Goal: Task Accomplishment & Management: Complete application form

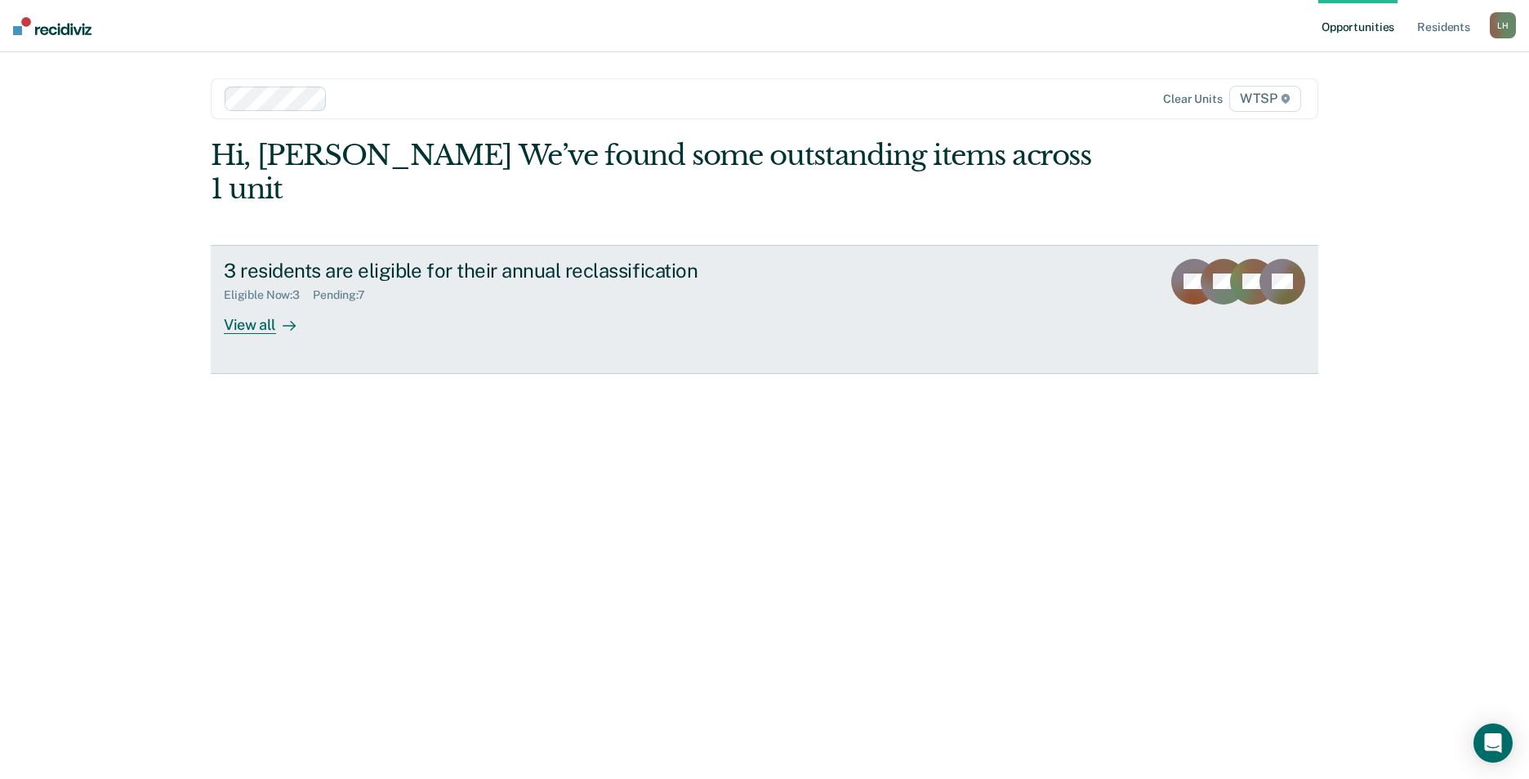
click at [261, 302] on div "View all" at bounding box center [269, 318] width 91 height 32
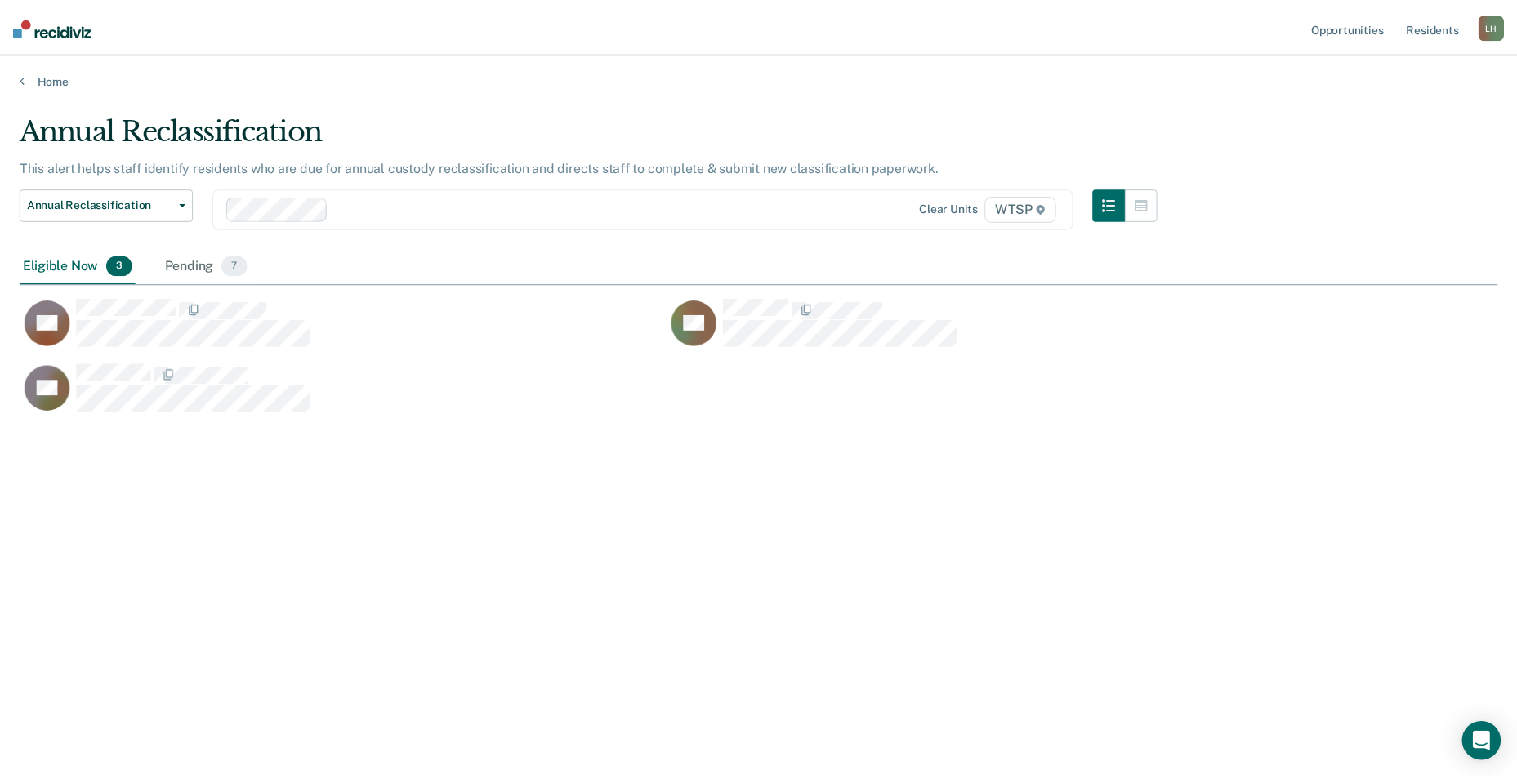
scroll to position [532, 1477]
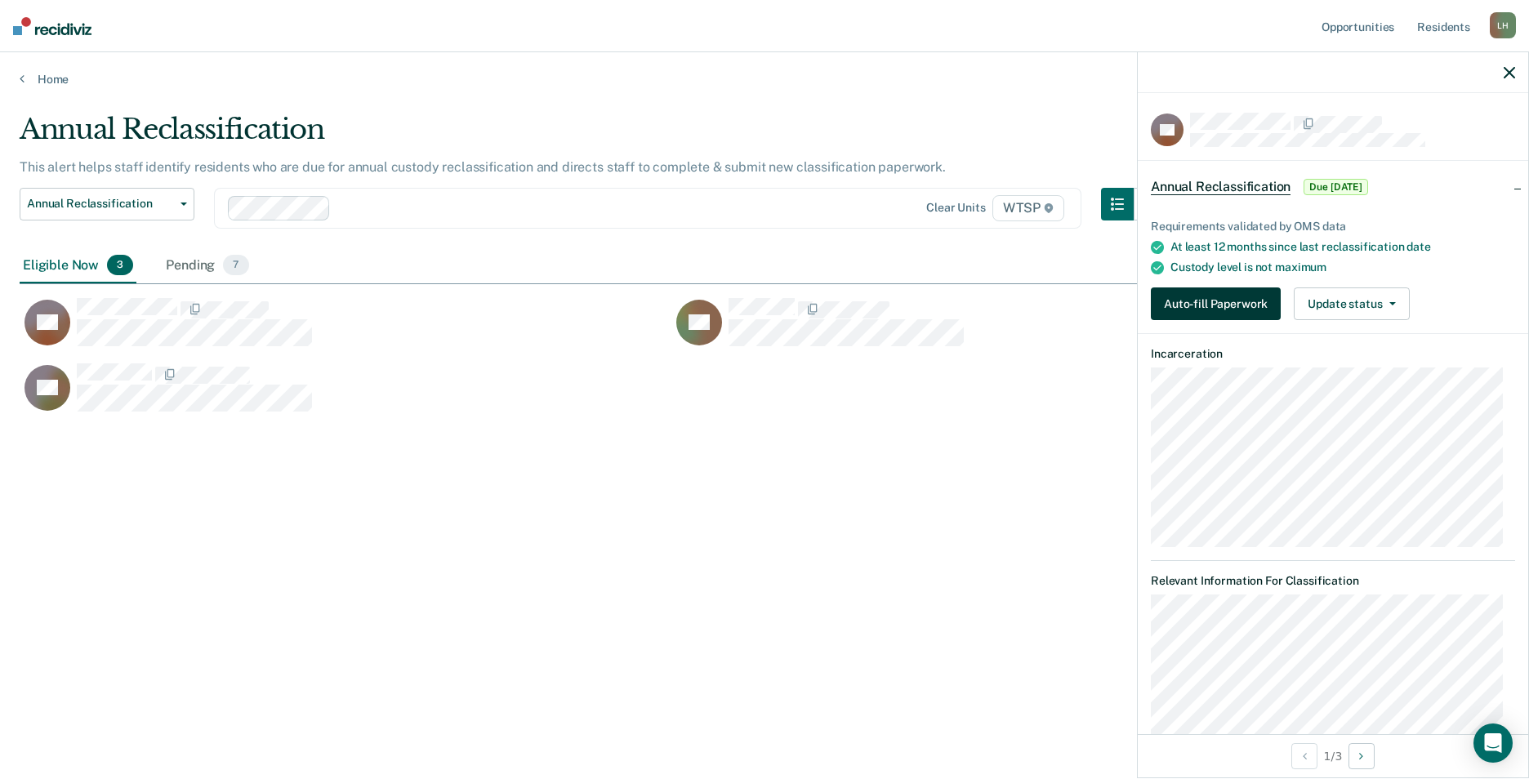
click at [1233, 296] on button "Auto-fill Paperwork" at bounding box center [1216, 303] width 130 height 33
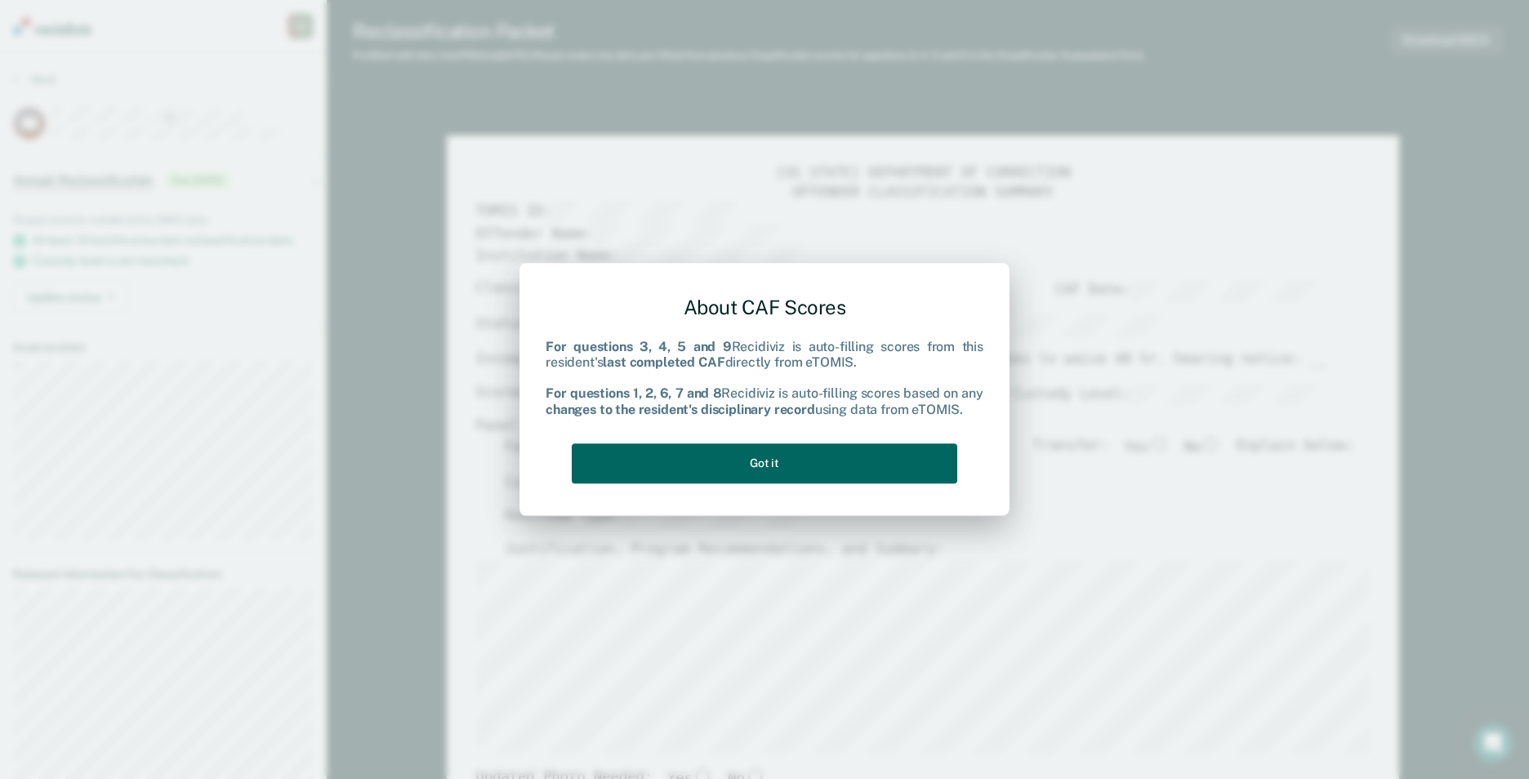
click at [820, 464] on button "Got it" at bounding box center [765, 463] width 386 height 40
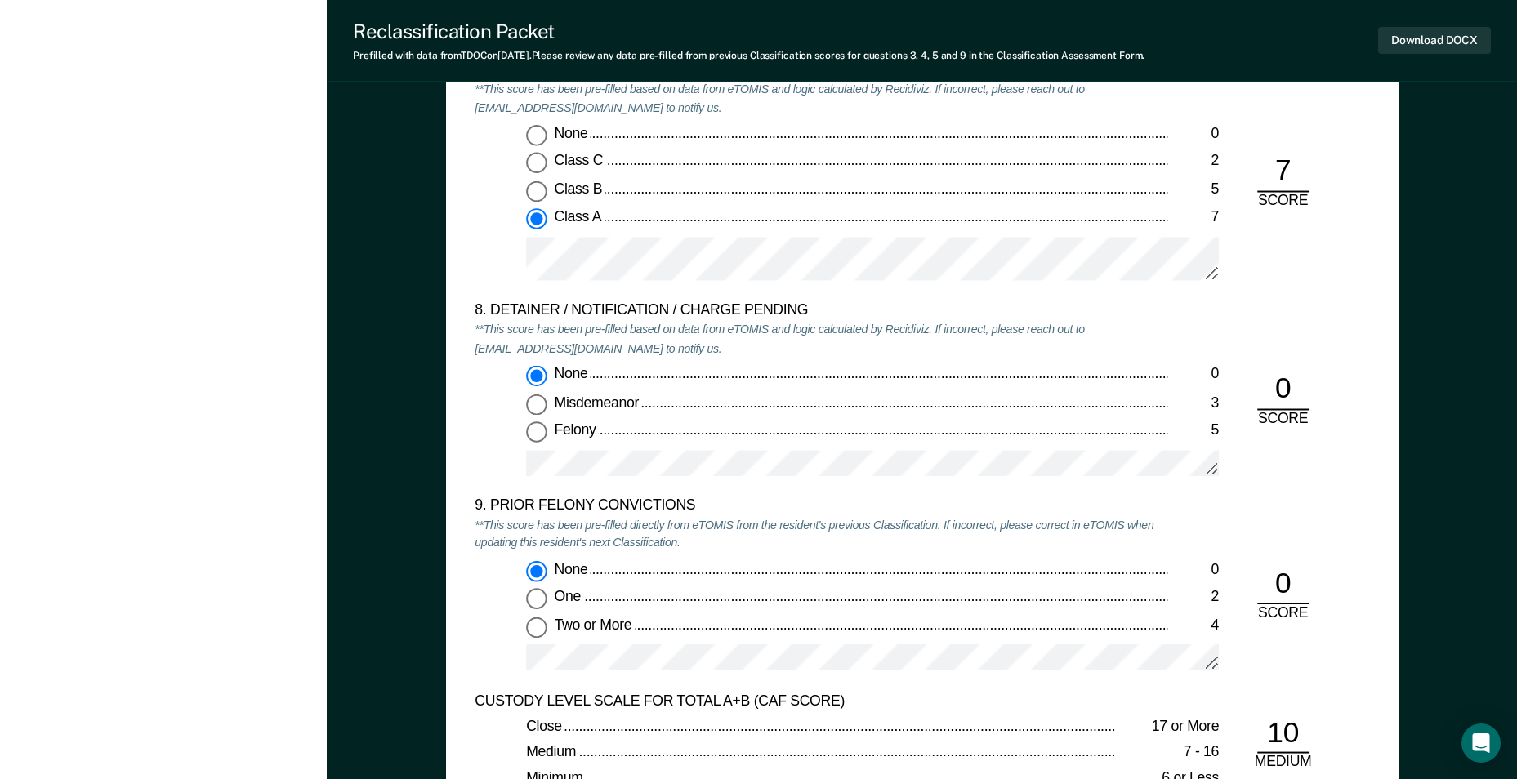
scroll to position [3185, 0]
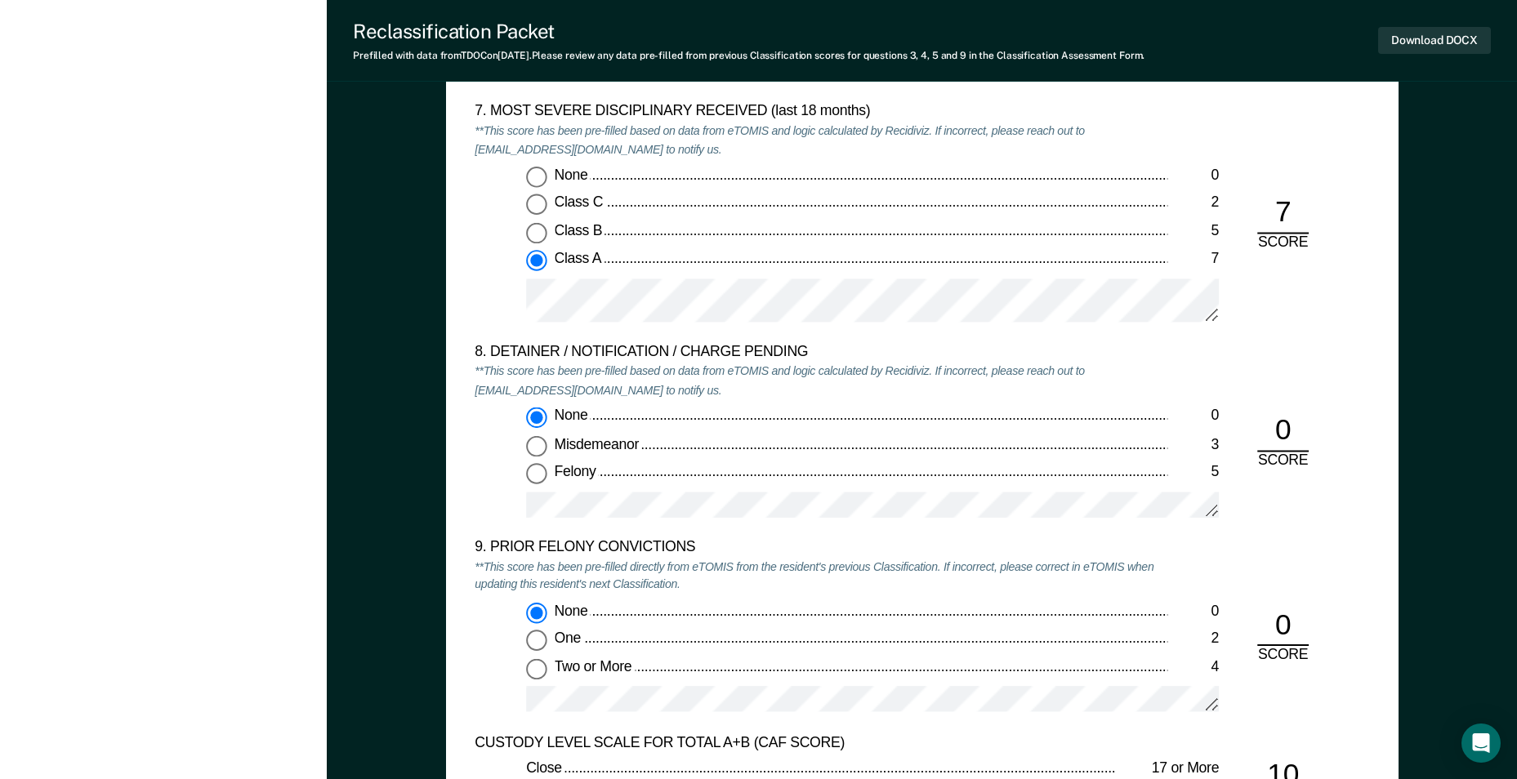
click at [540, 670] on input "Two or More 4" at bounding box center [536, 668] width 21 height 21
type textarea "x"
radio input "false"
radio input "true"
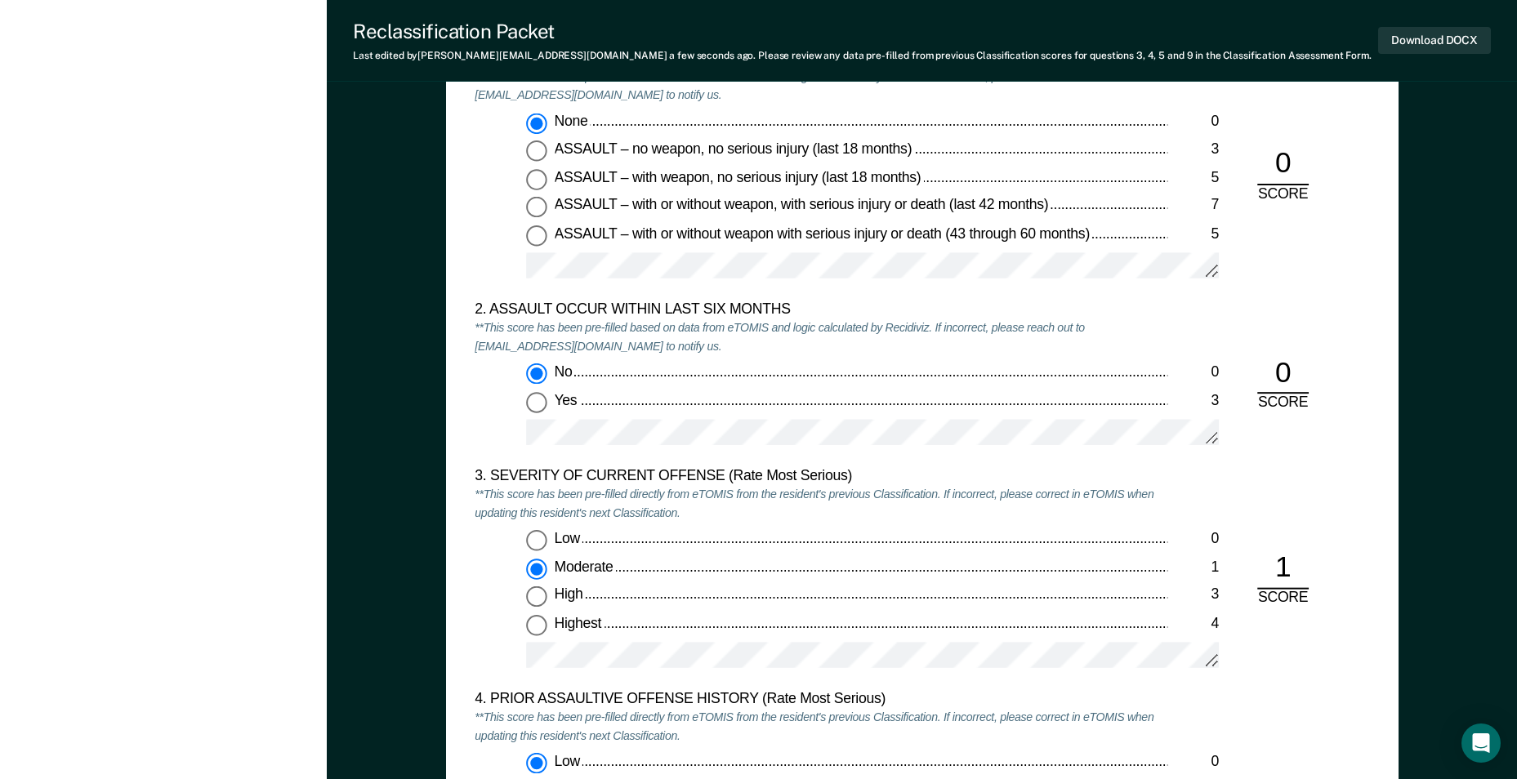
scroll to position [1633, 0]
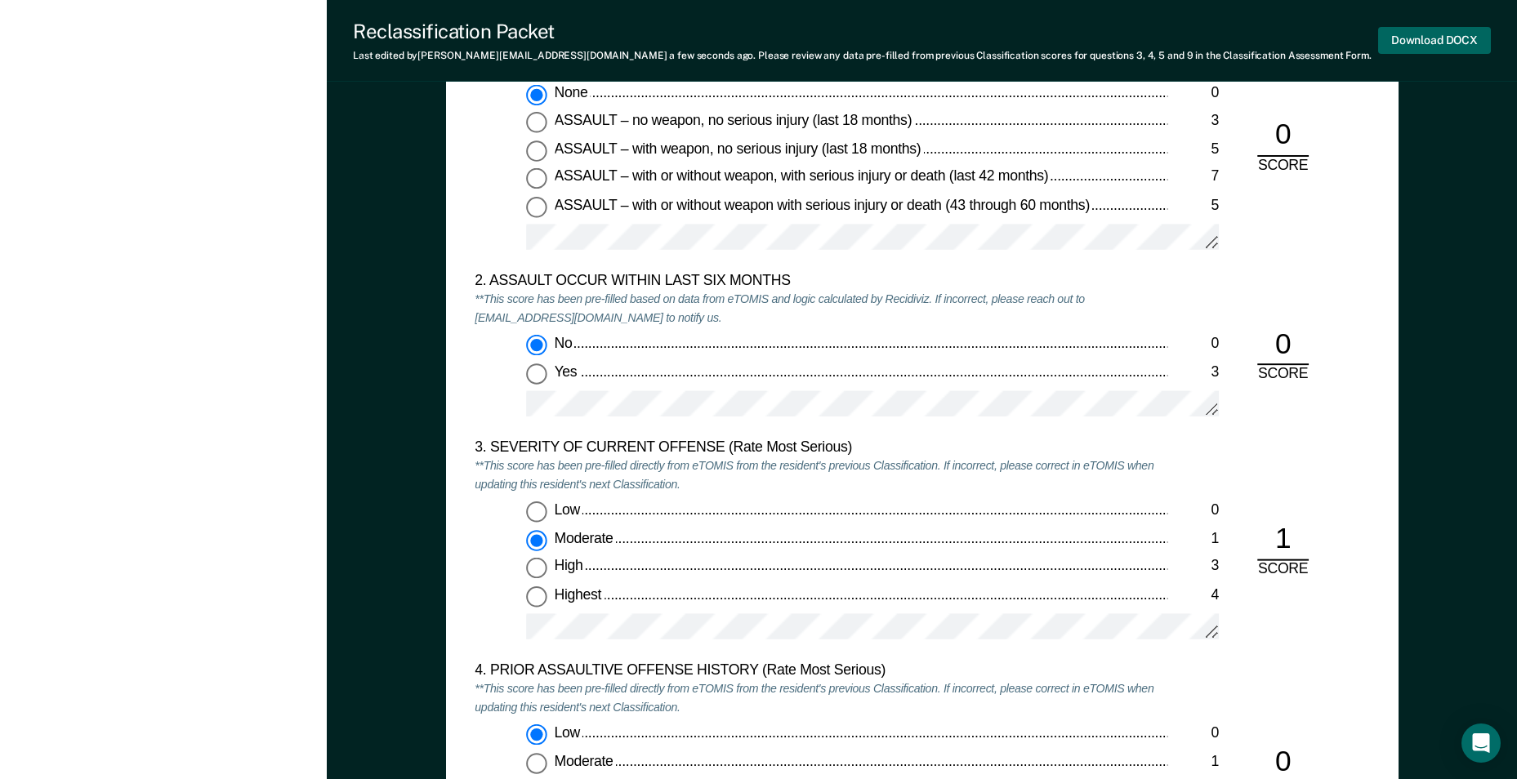
click at [1431, 38] on button "Download DOCX" at bounding box center [1434, 40] width 113 height 27
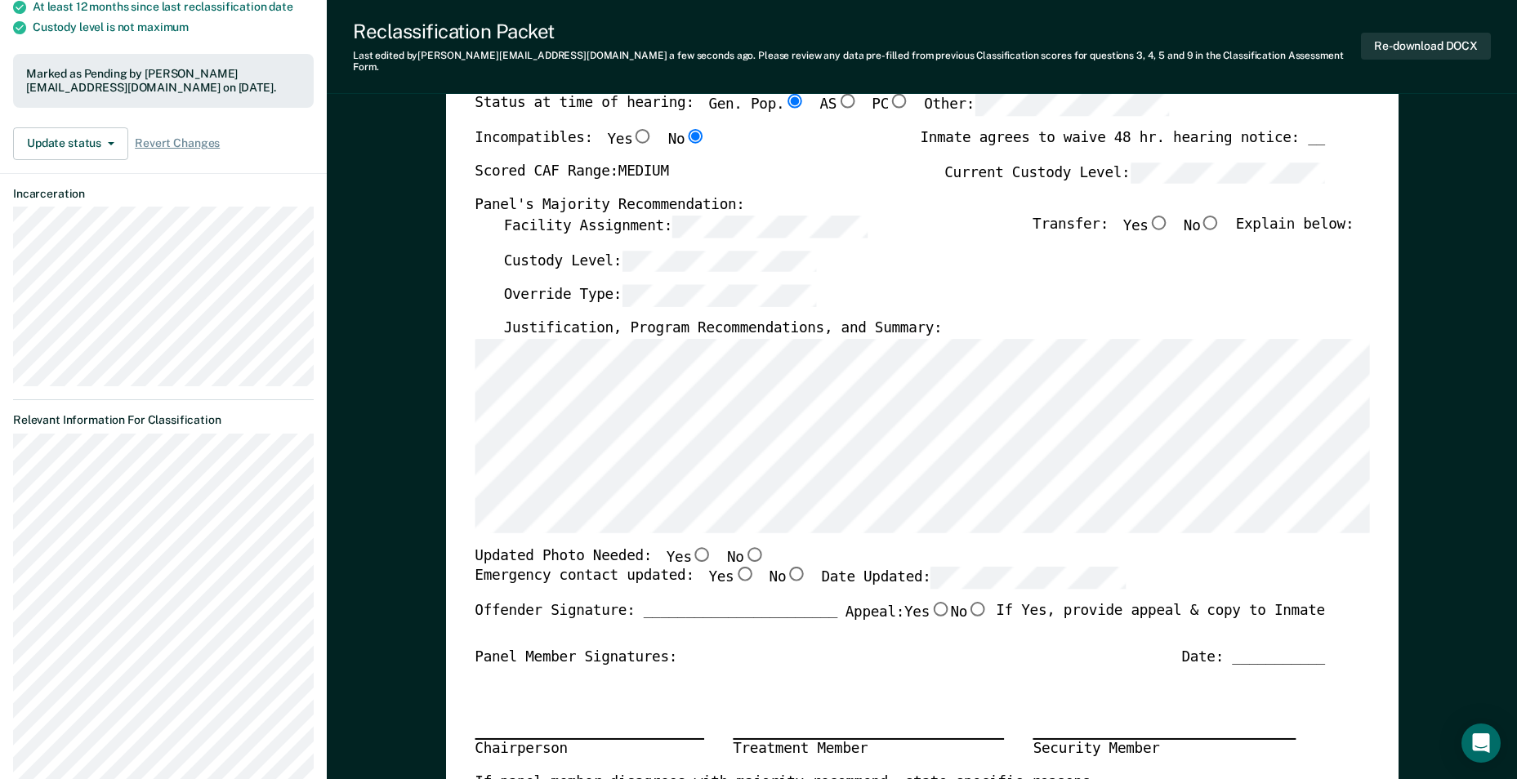
scroll to position [163, 0]
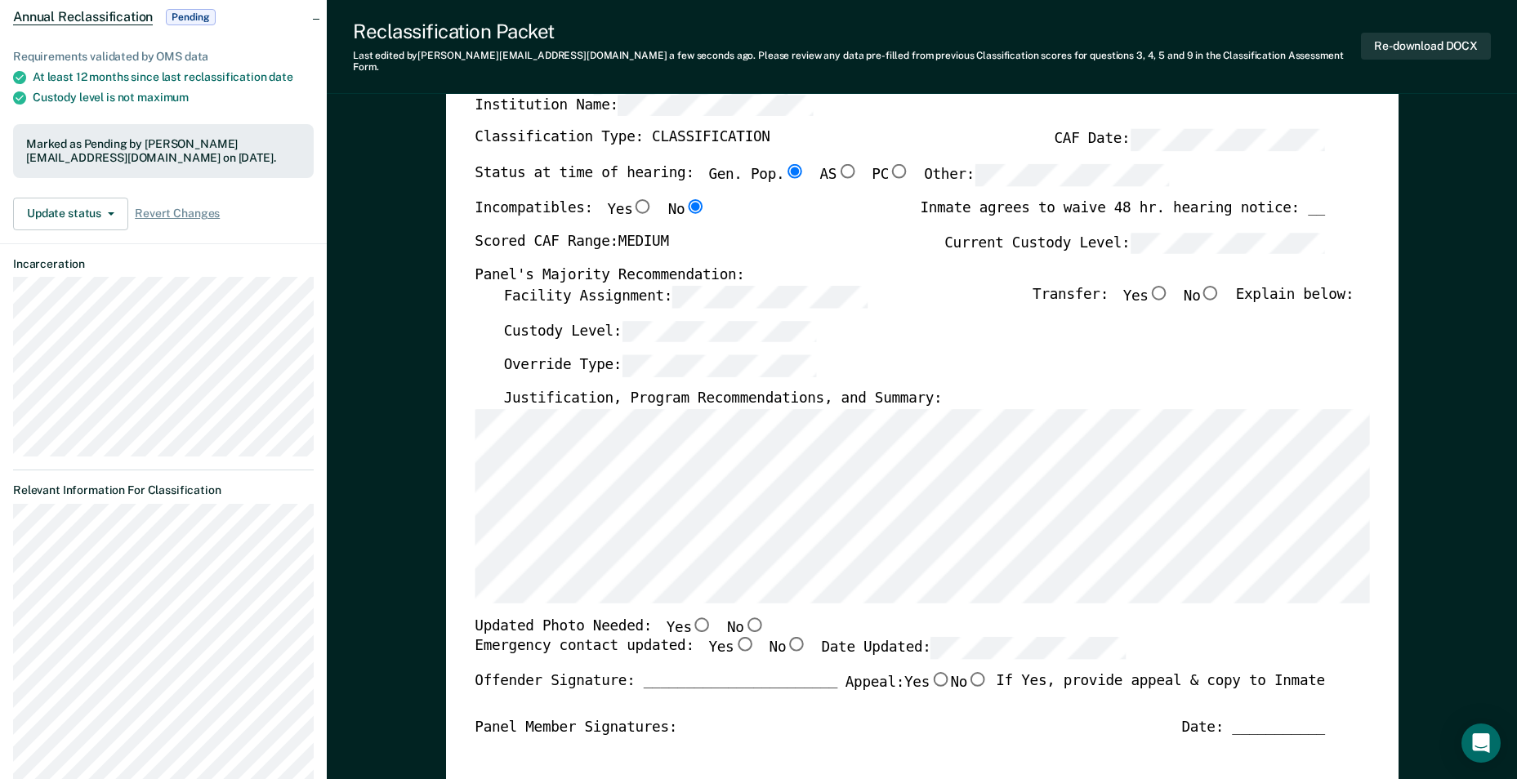
click at [743, 617] on input "No" at bounding box center [753, 624] width 21 height 15
type textarea "x"
radio input "true"
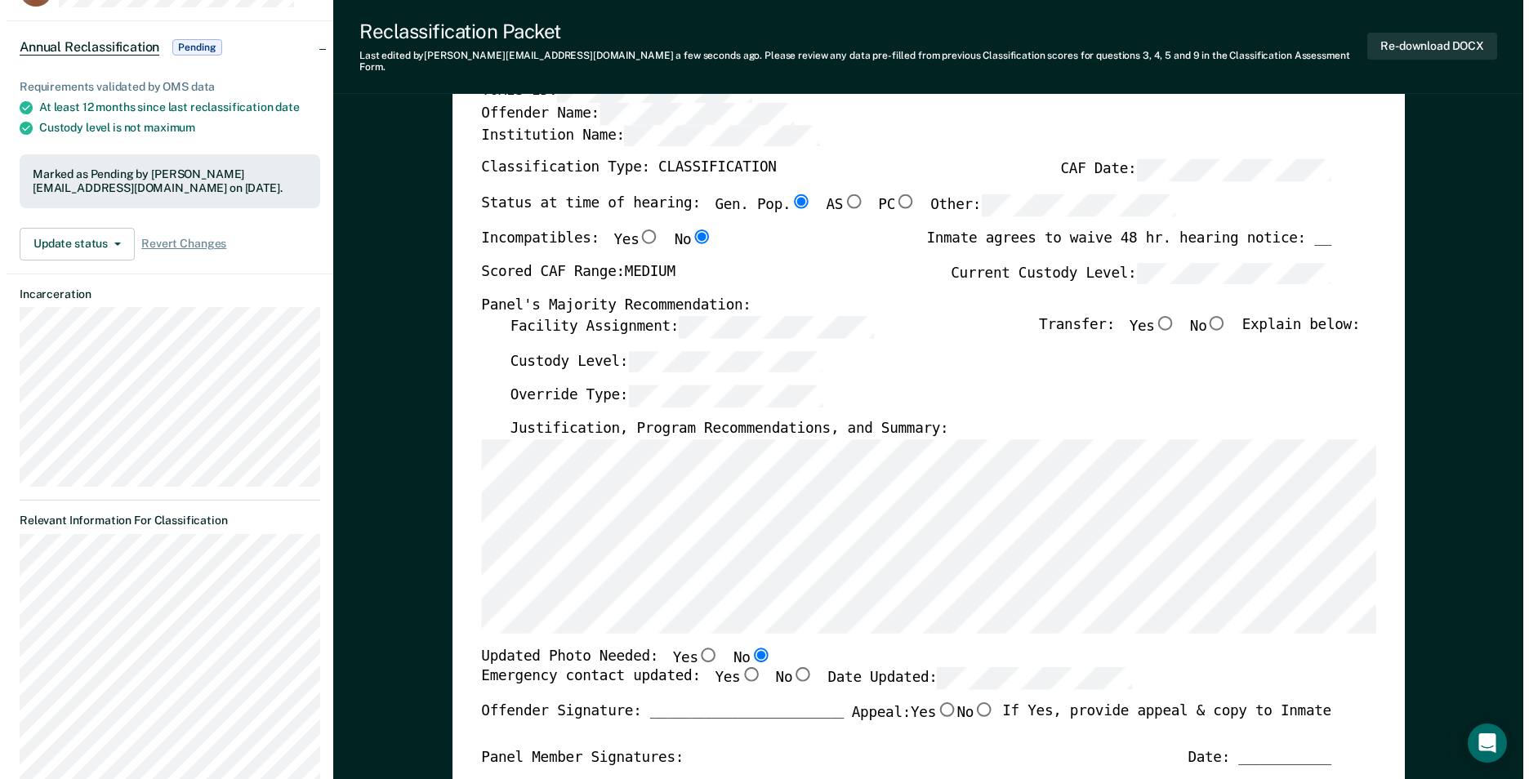
scroll to position [0, 0]
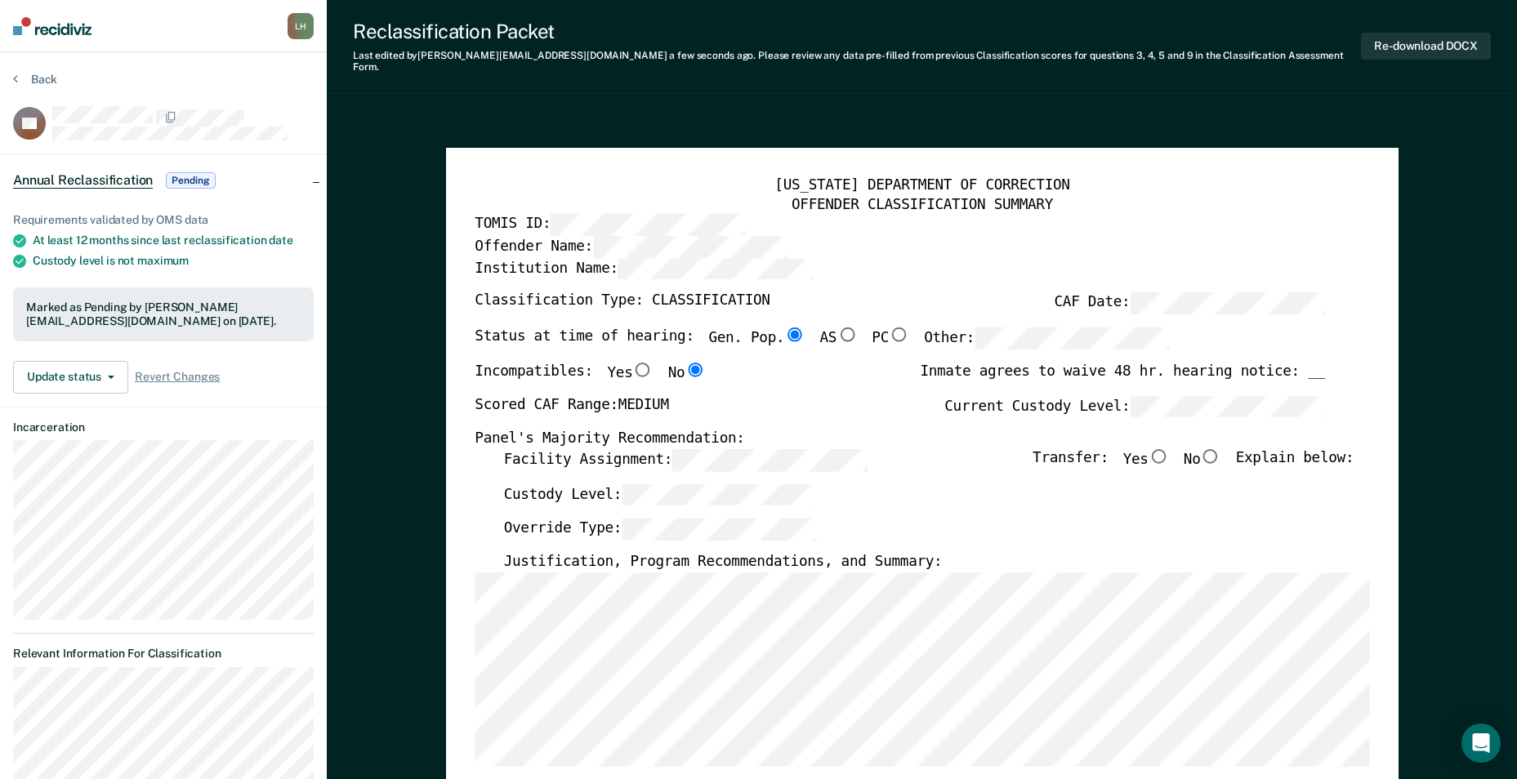
click at [1221, 448] on input "No" at bounding box center [1210, 455] width 21 height 15
type textarea "x"
radio input "true"
click at [1417, 33] on button "Re-download DOCX" at bounding box center [1426, 46] width 130 height 27
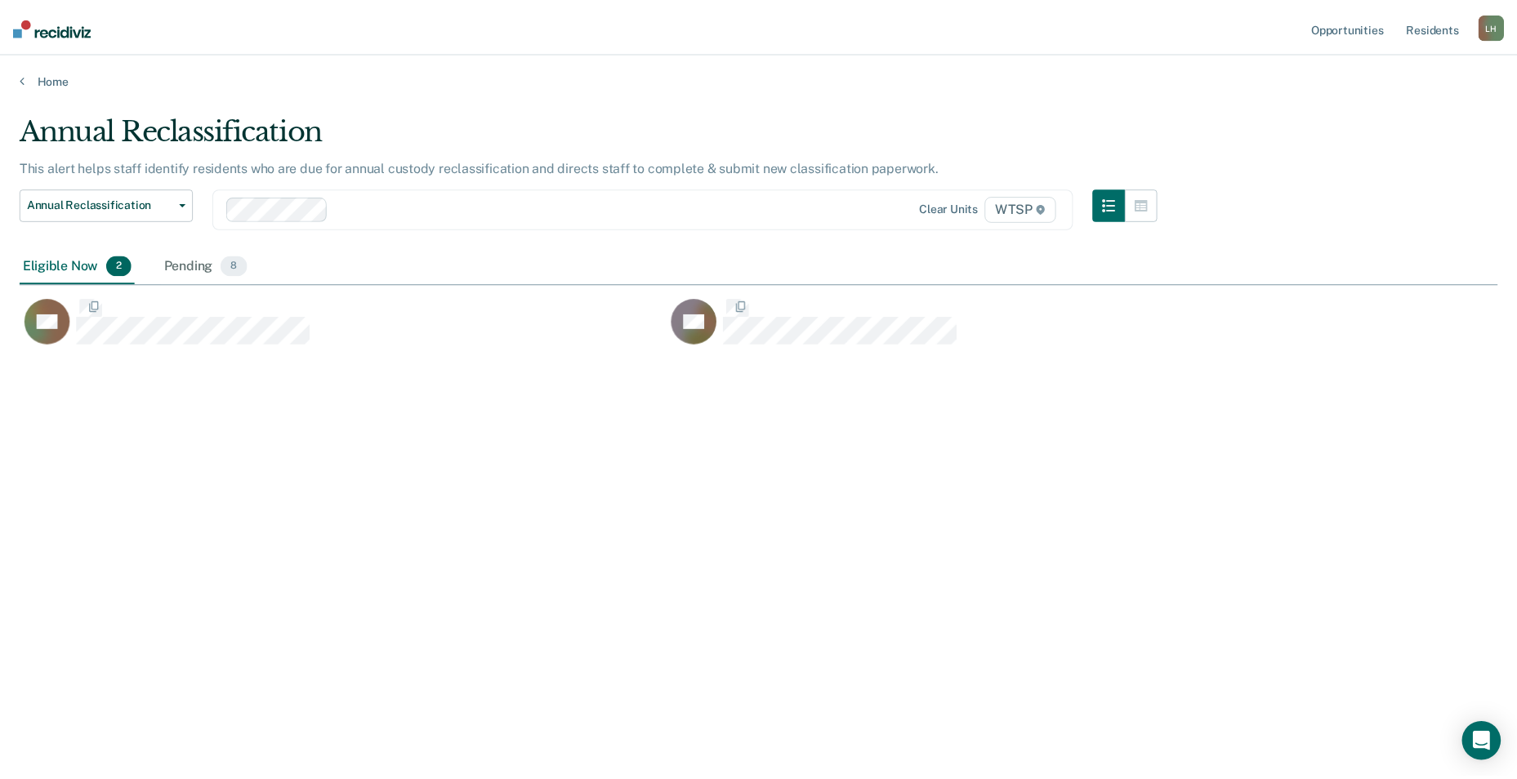
scroll to position [532, 1477]
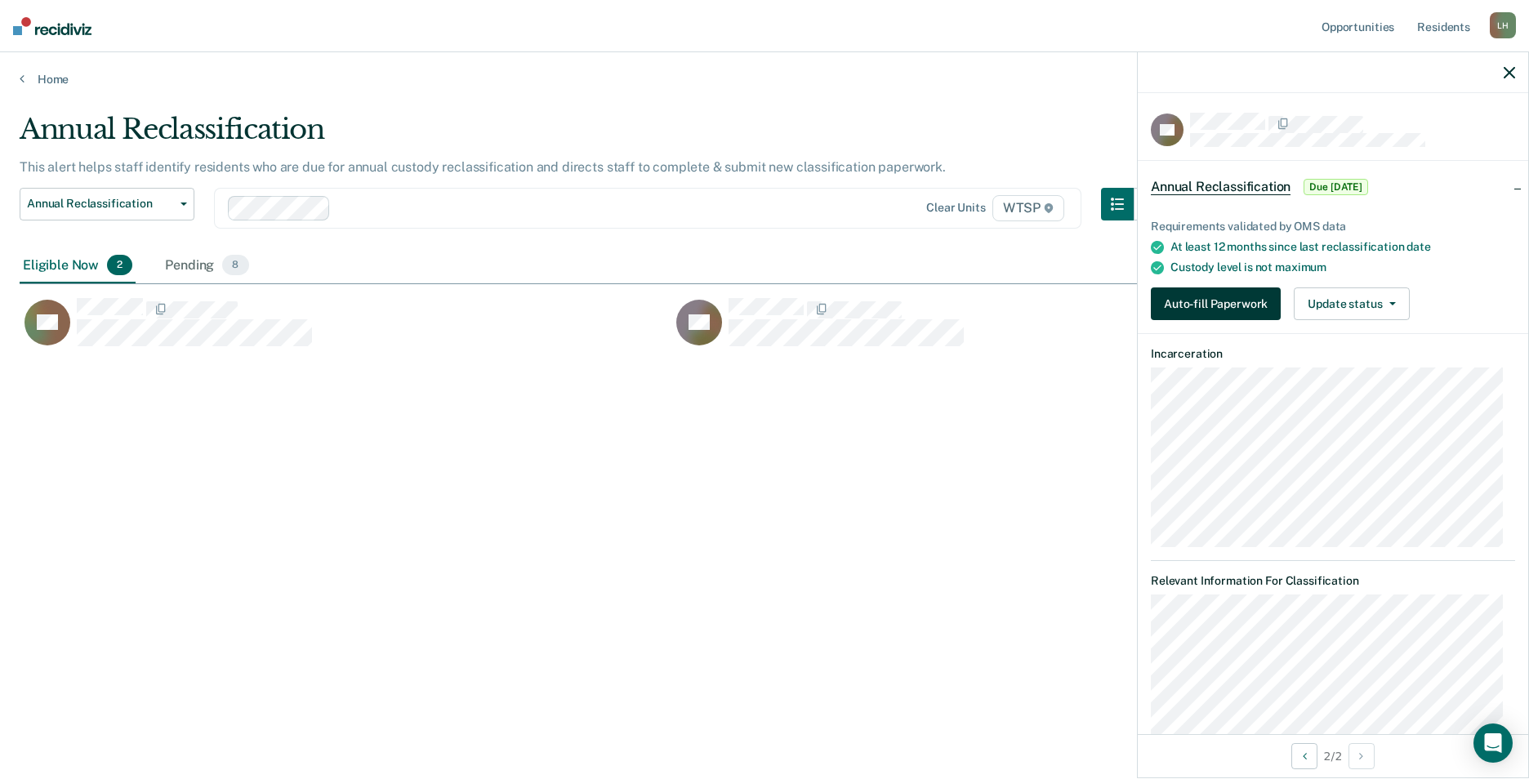
click at [1233, 300] on button "Auto-fill Paperwork" at bounding box center [1216, 303] width 130 height 33
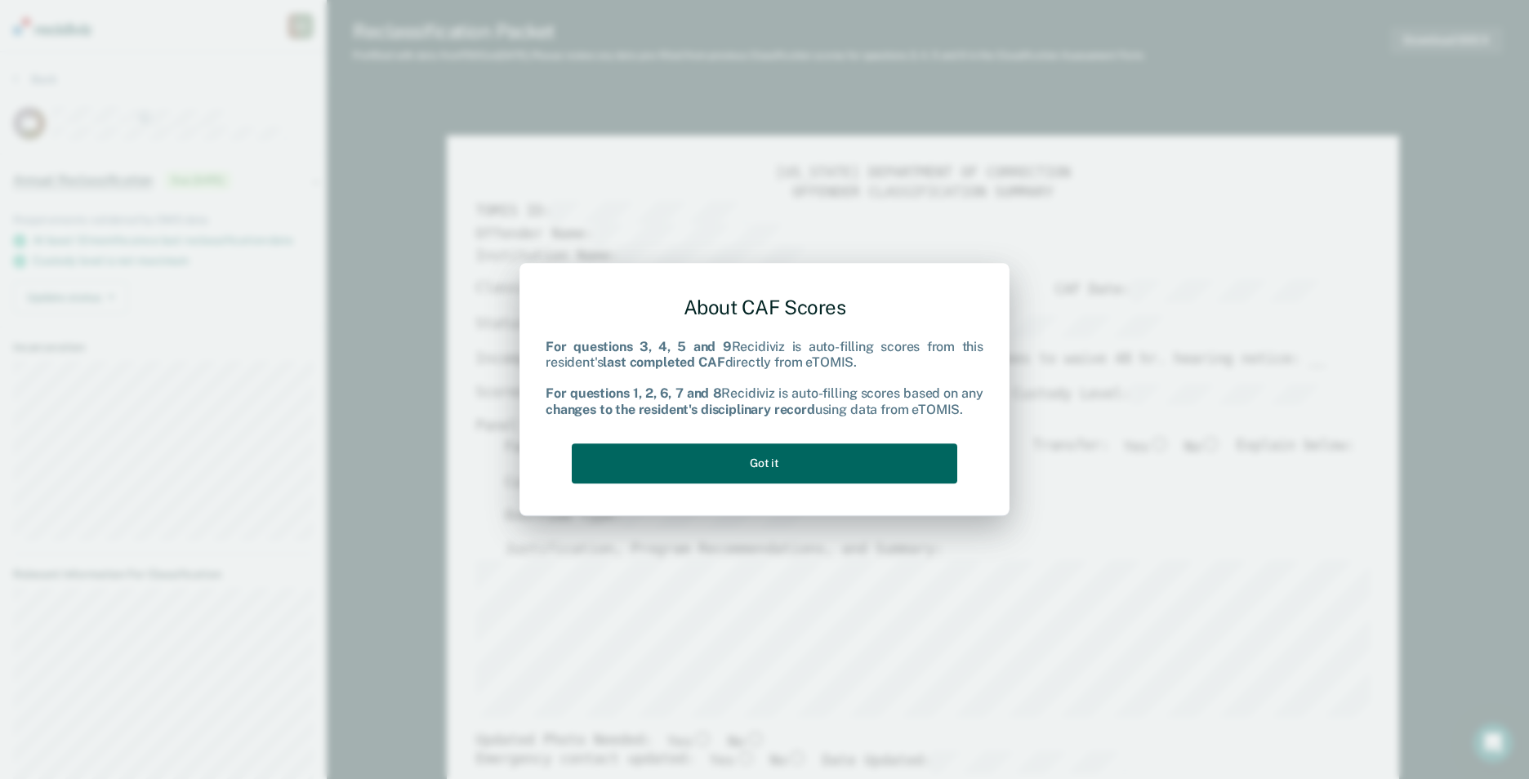
click at [782, 467] on button "Got it" at bounding box center [765, 463] width 386 height 40
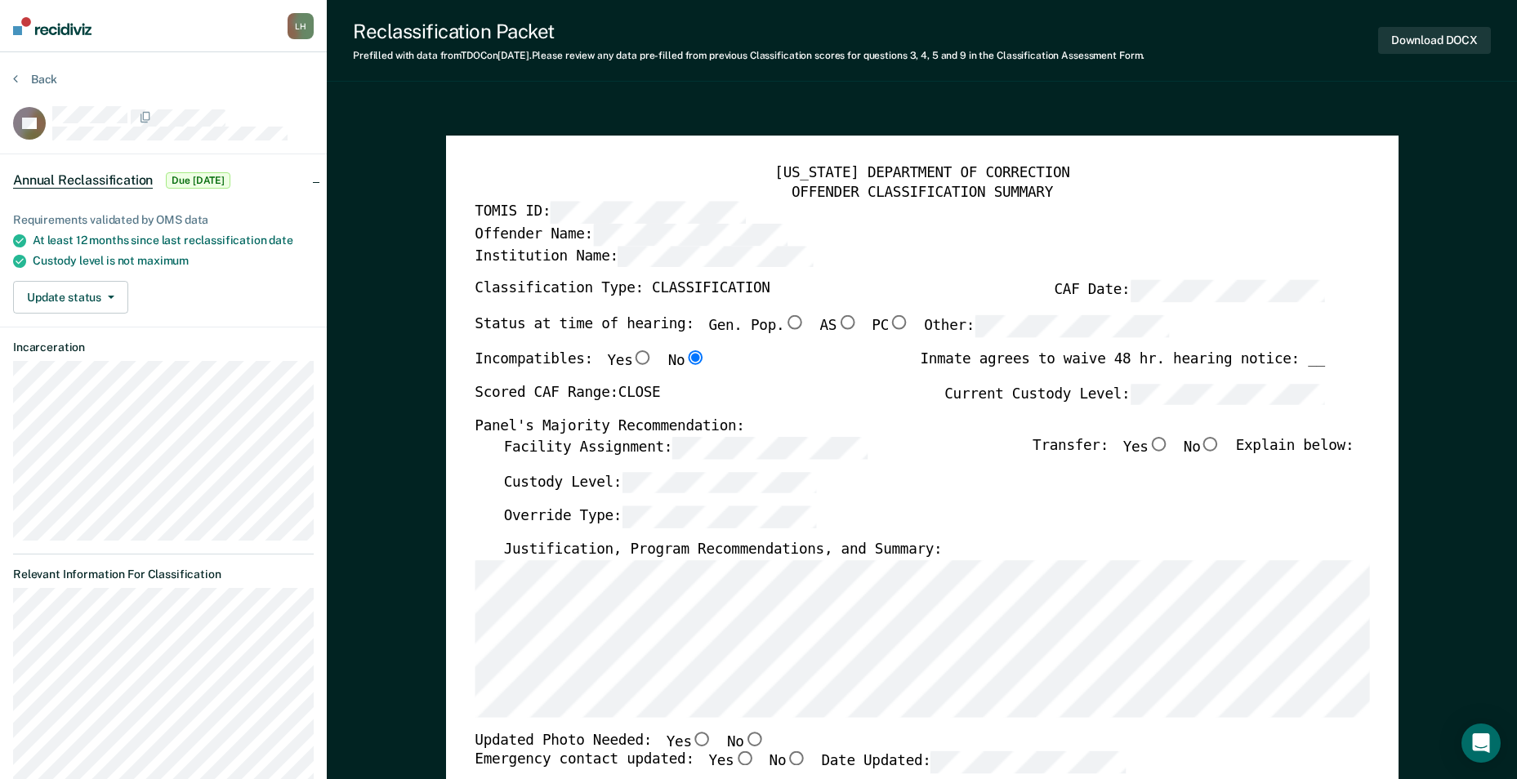
click at [1220, 437] on input "No" at bounding box center [1210, 444] width 21 height 15
type textarea "x"
radio input "true"
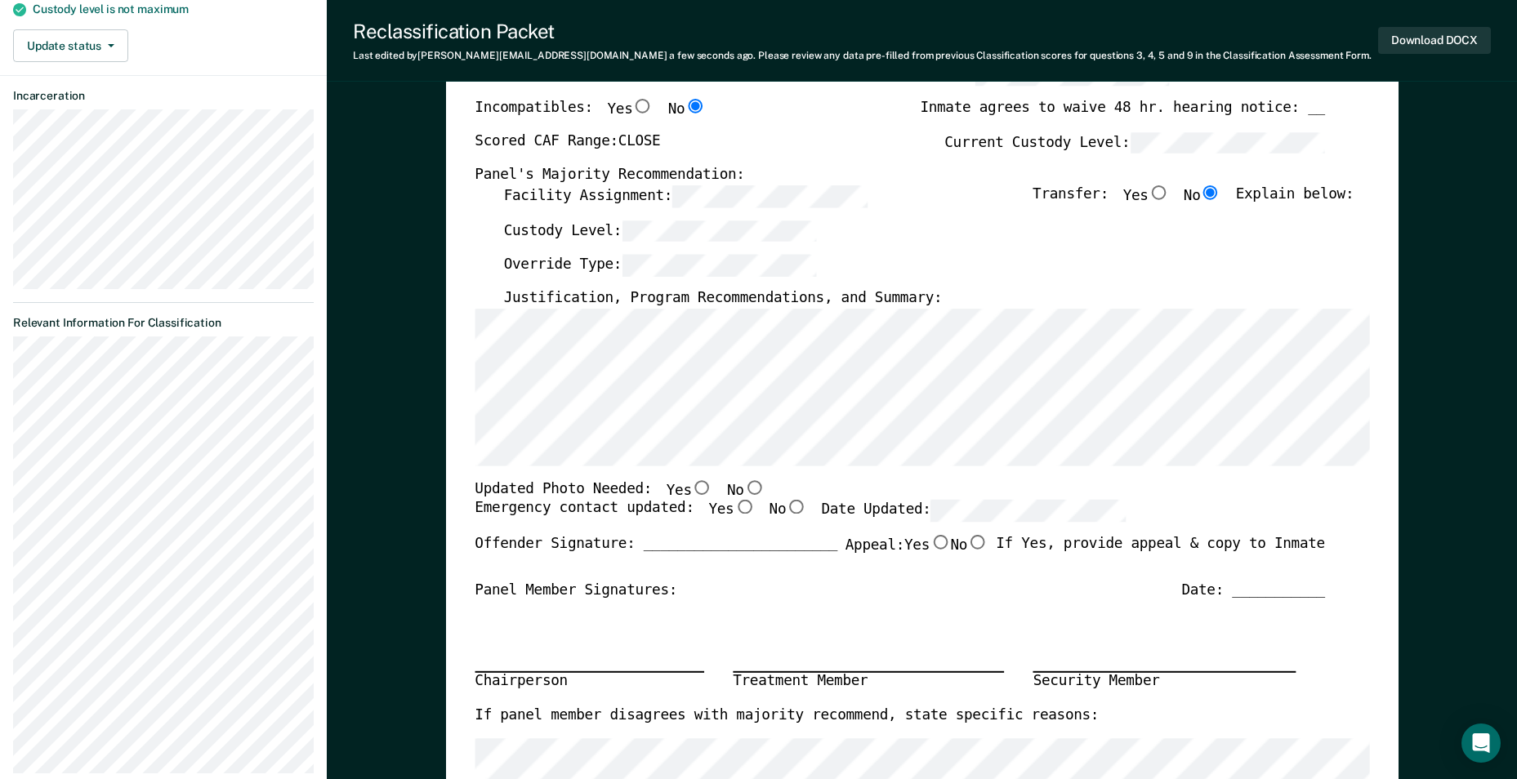
scroll to position [163, 0]
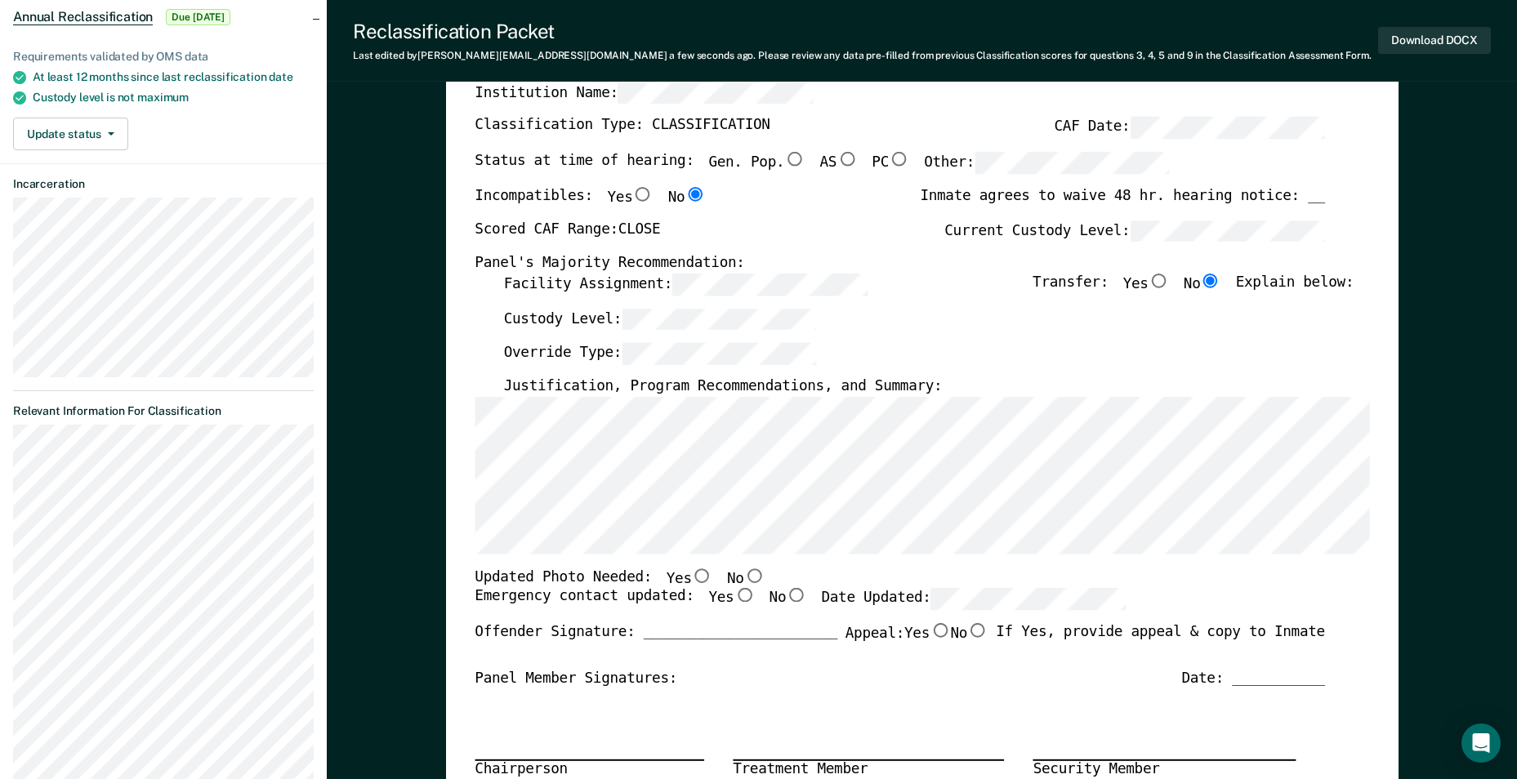
click at [743, 574] on input "No" at bounding box center [753, 575] width 21 height 15
type textarea "x"
radio input "true"
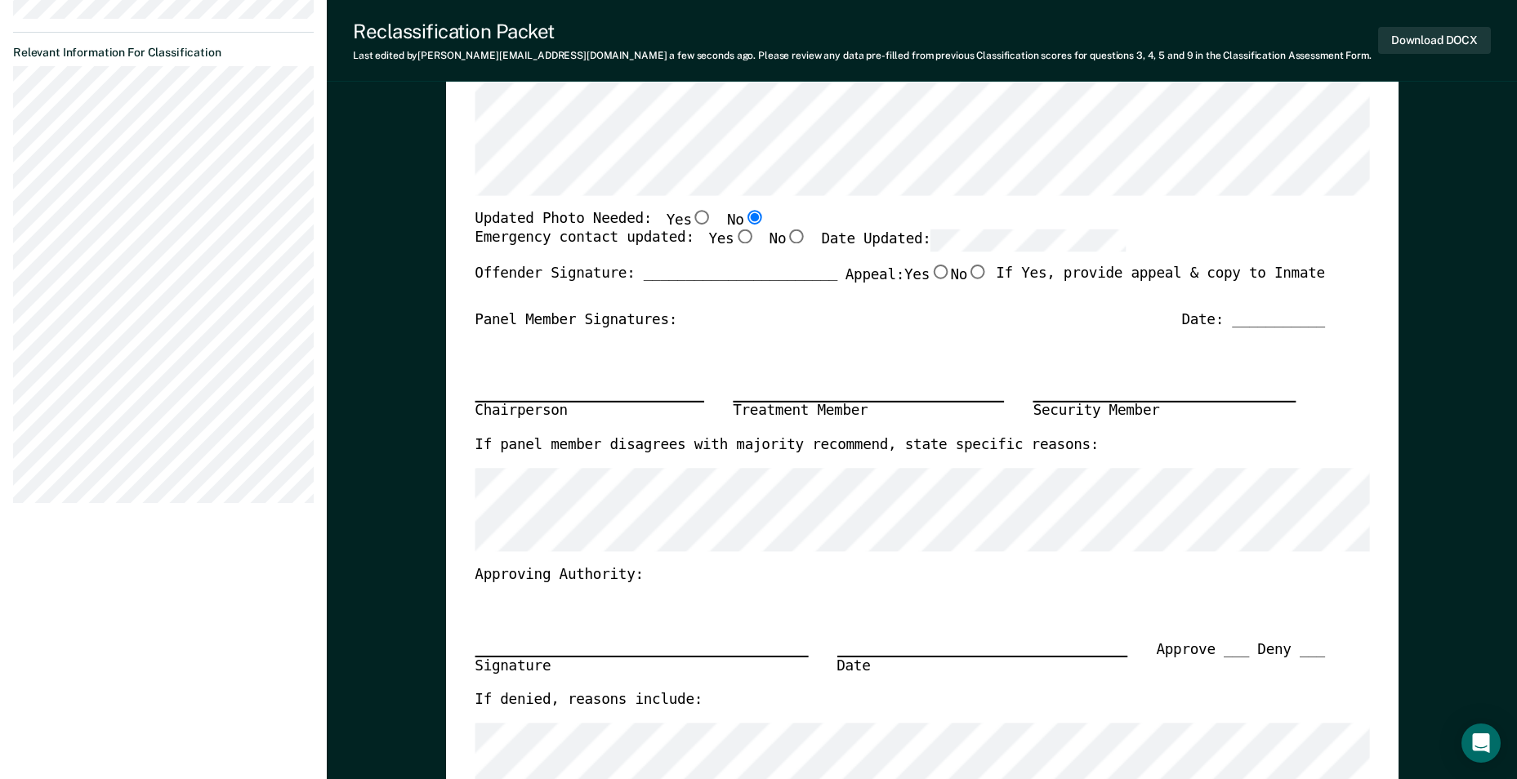
scroll to position [327, 0]
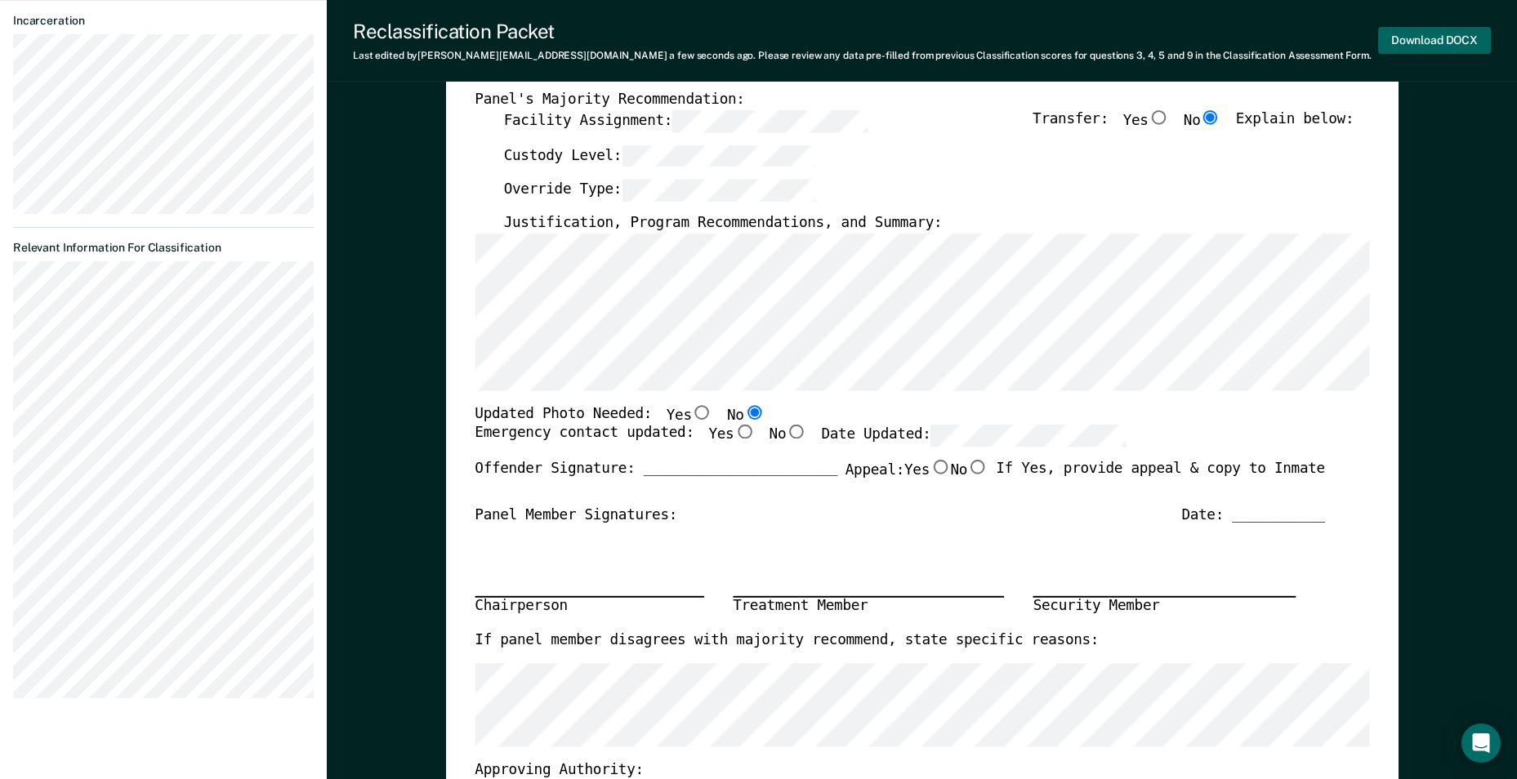
click at [1425, 33] on button "Download DOCX" at bounding box center [1434, 40] width 113 height 27
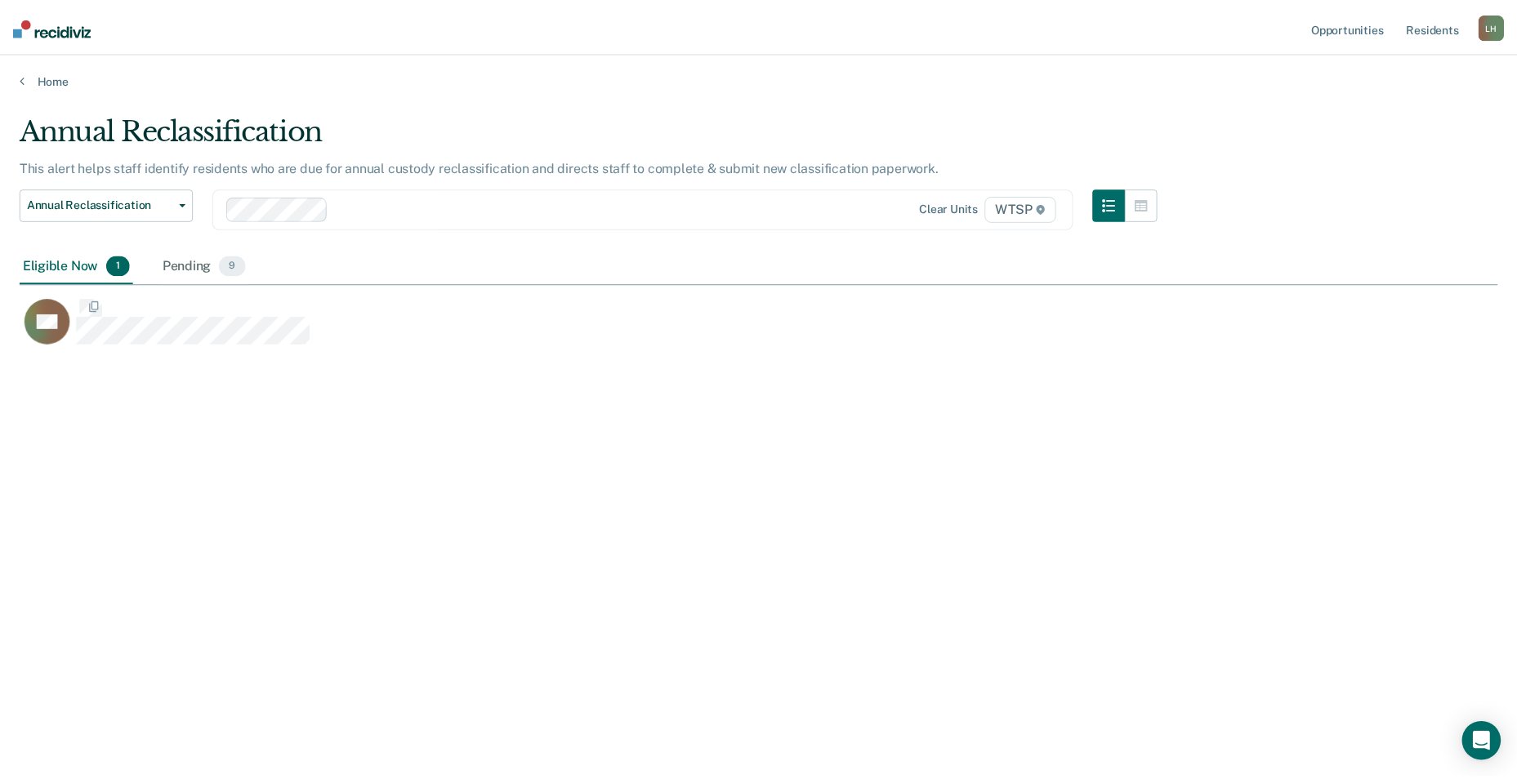
scroll to position [532, 1477]
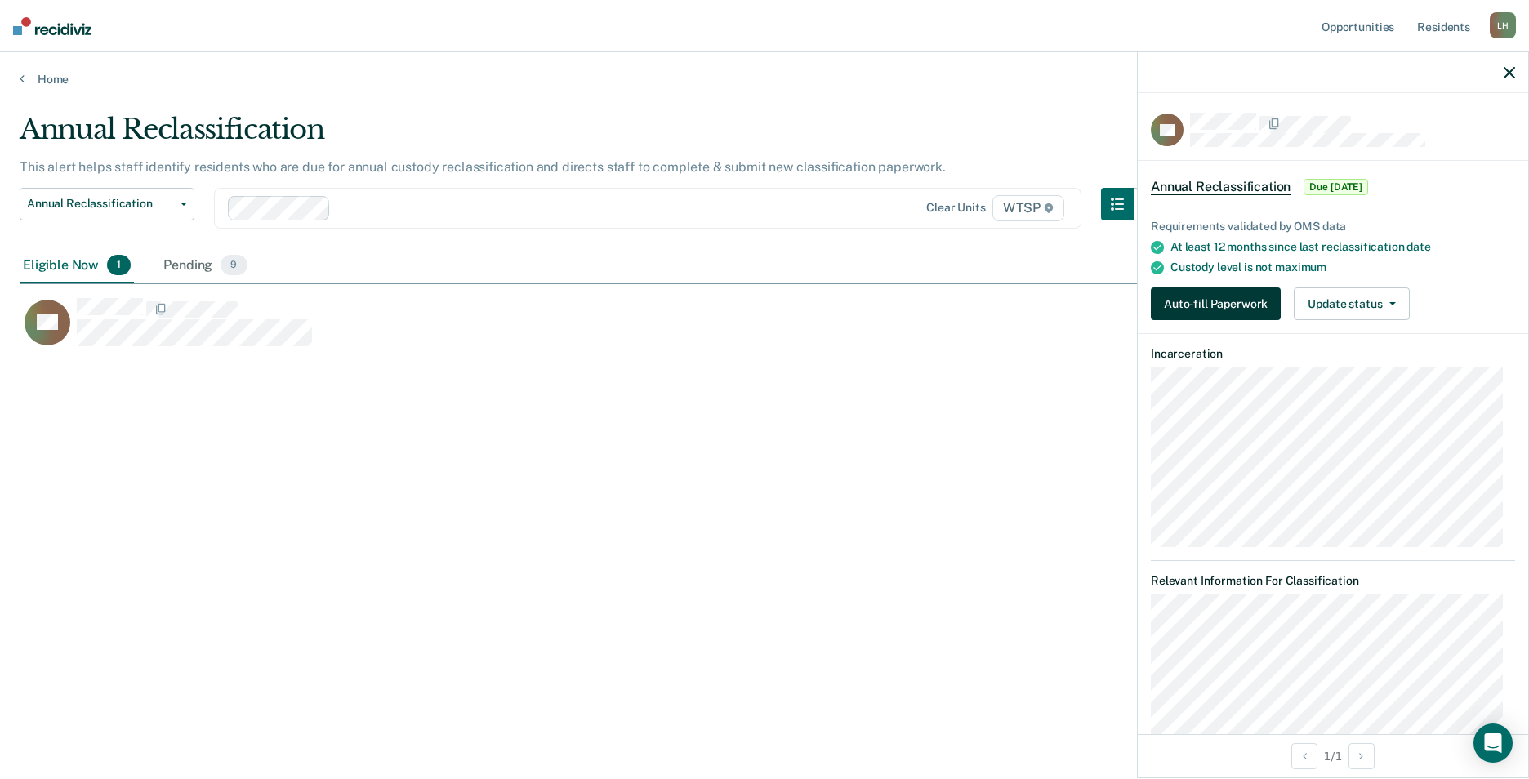
click at [1226, 307] on button "Auto-fill Paperwork" at bounding box center [1216, 303] width 130 height 33
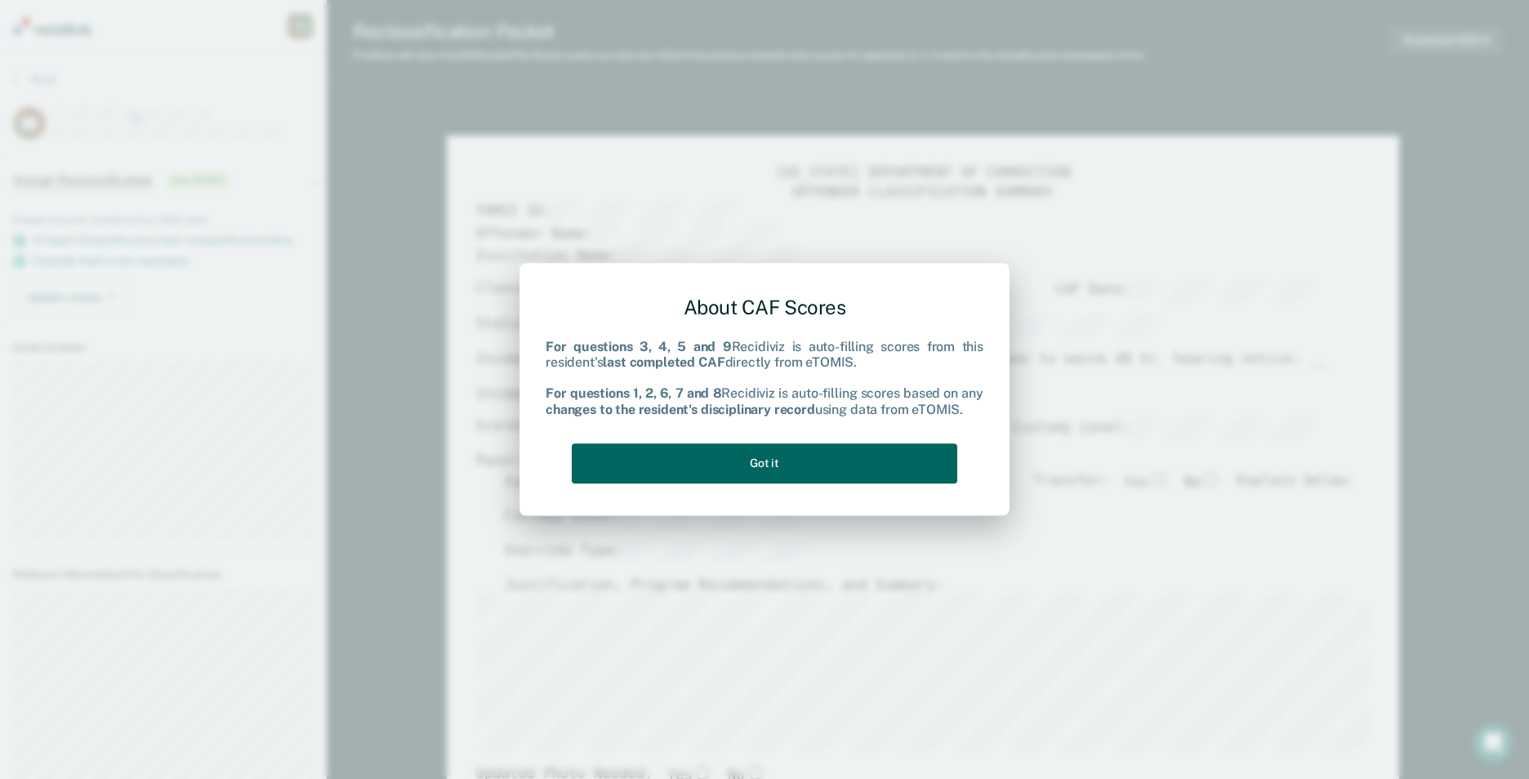
click at [779, 459] on button "Got it" at bounding box center [765, 463] width 386 height 40
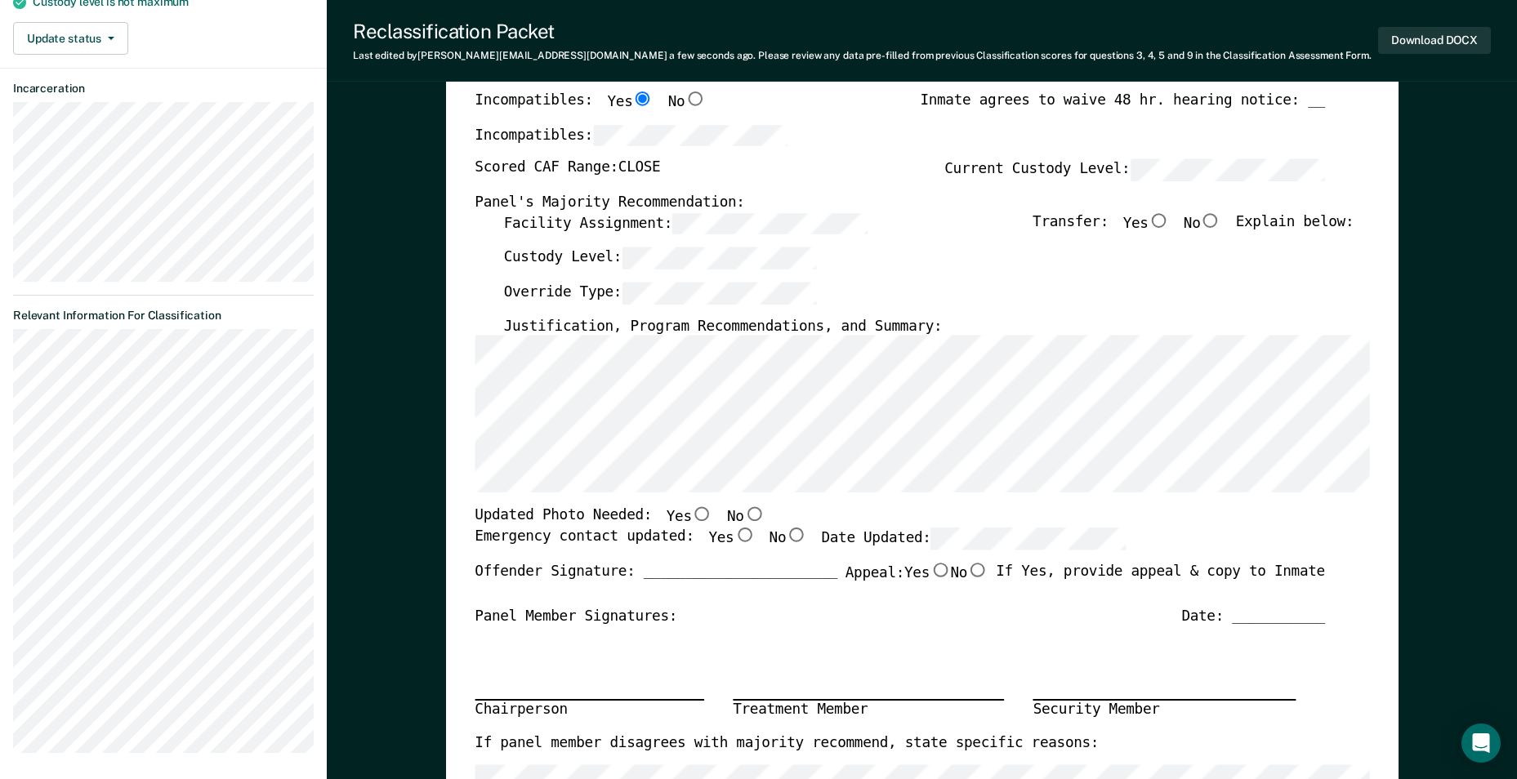
scroll to position [82, 0]
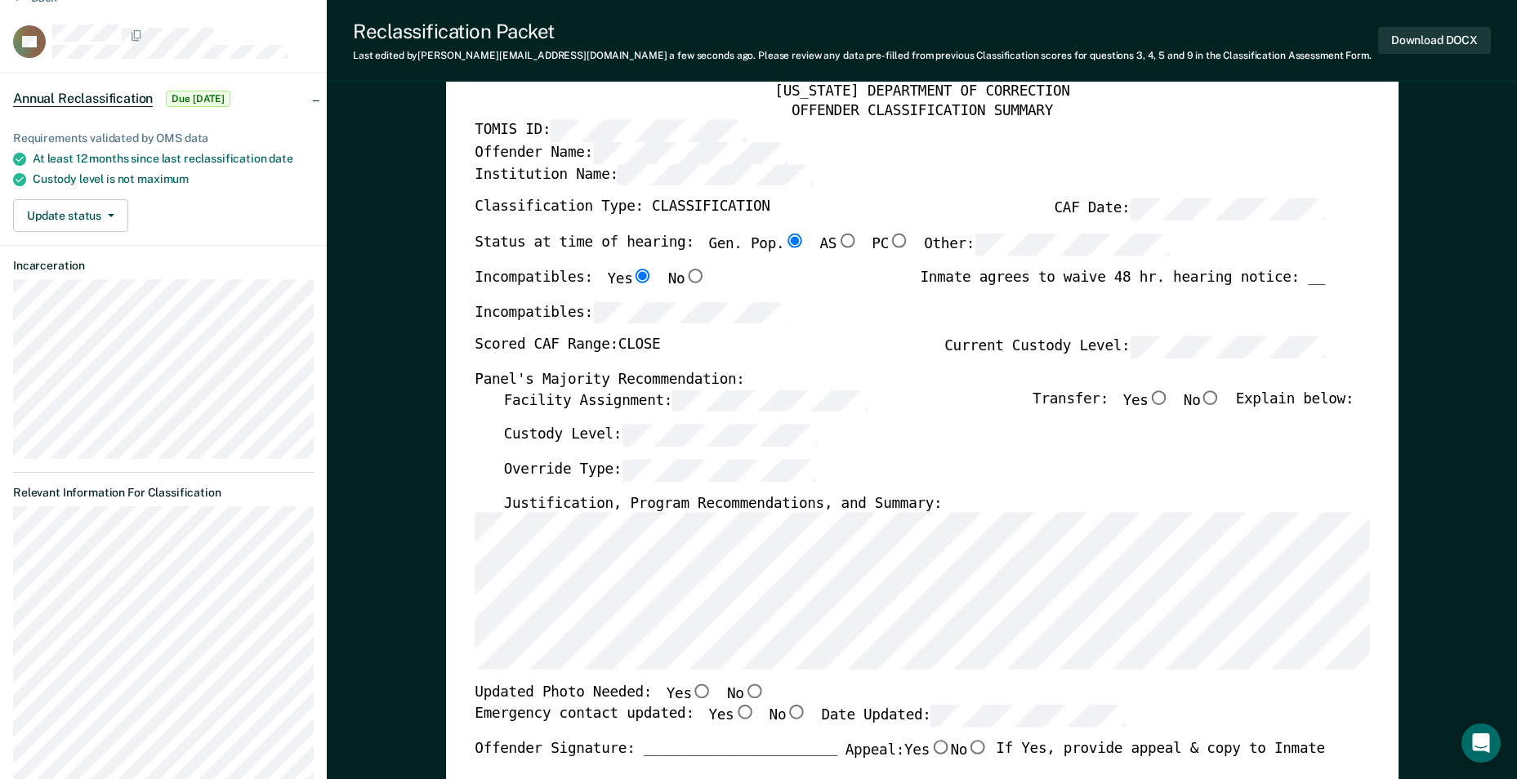
click at [1219, 394] on input "No" at bounding box center [1210, 397] width 21 height 15
type textarea "x"
radio input "true"
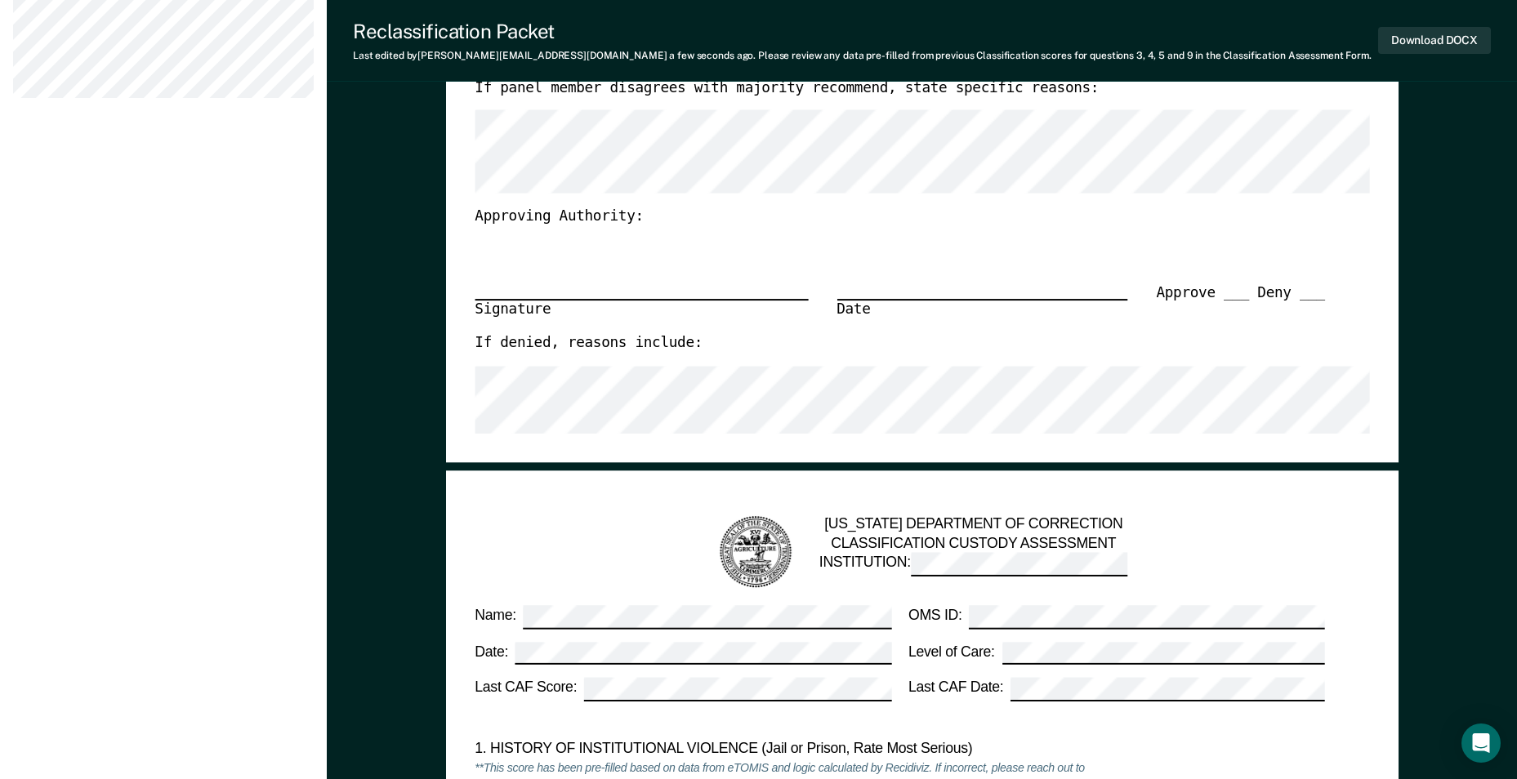
scroll to position [980, 0]
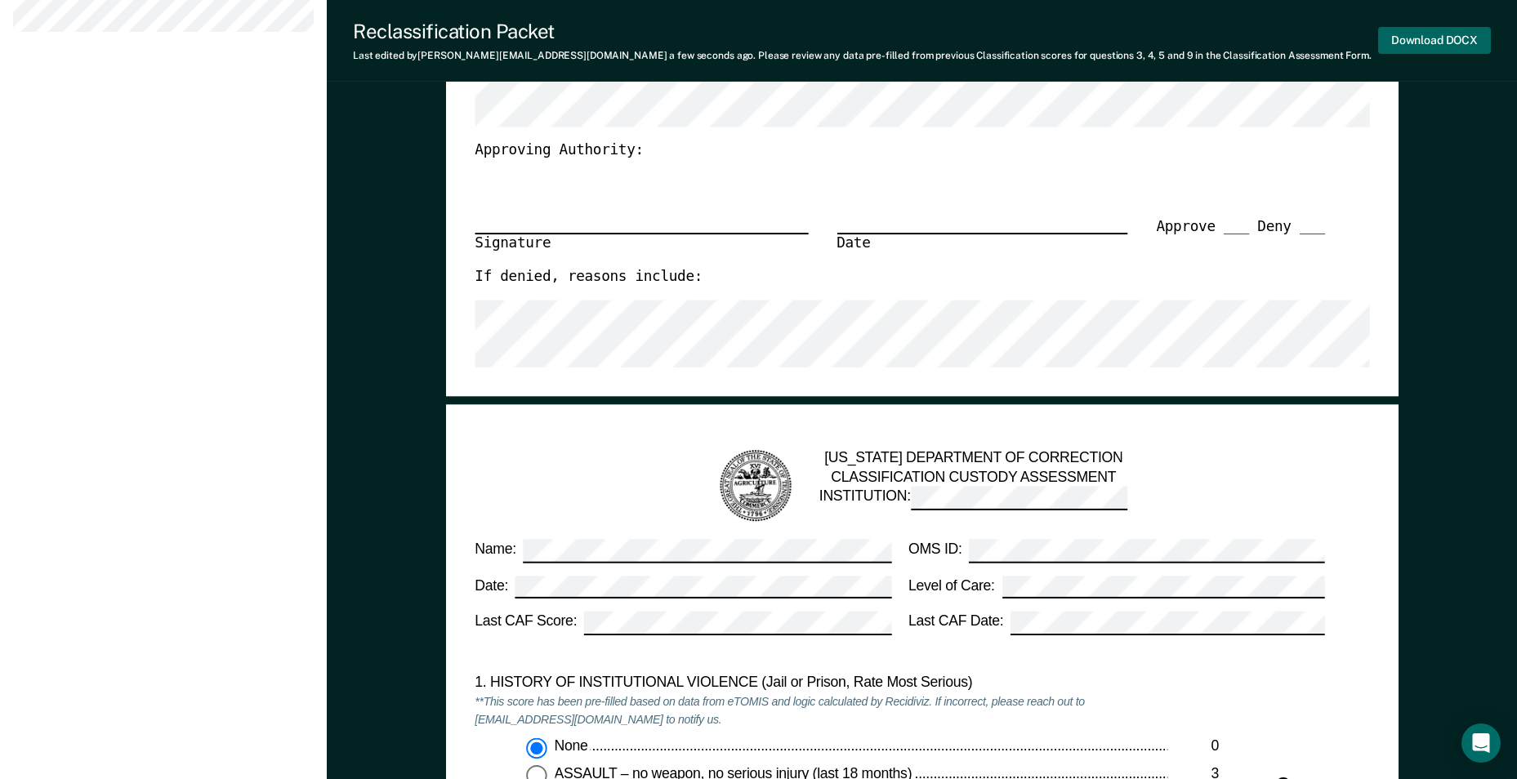
click at [1428, 36] on button "Download DOCX" at bounding box center [1434, 40] width 113 height 27
type textarea "x"
